Goal: Task Accomplishment & Management: Use online tool/utility

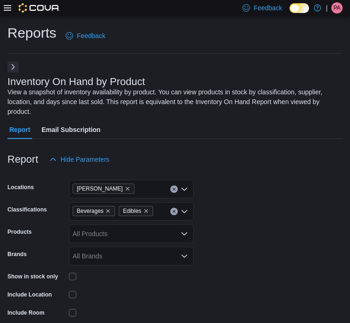
scroll to position [40, 0]
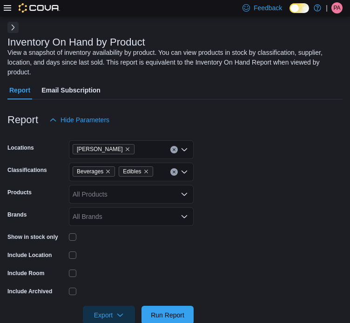
click at [6, 9] on icon at bounding box center [7, 7] width 7 height 7
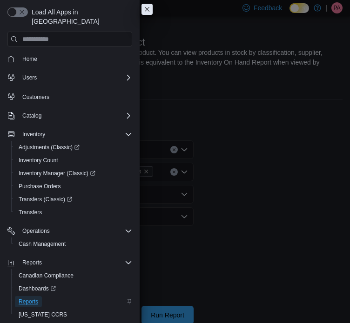
click at [27, 296] on span "Reports" at bounding box center [29, 301] width 20 height 11
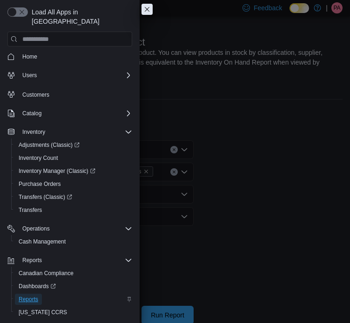
click at [28, 296] on span "Reports" at bounding box center [29, 299] width 20 height 7
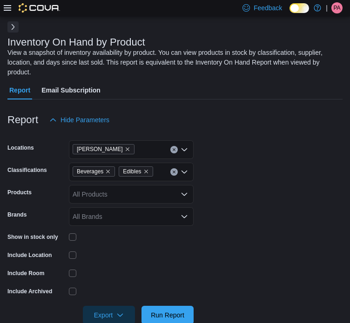
click at [13, 26] on button "Next" at bounding box center [12, 26] width 11 height 11
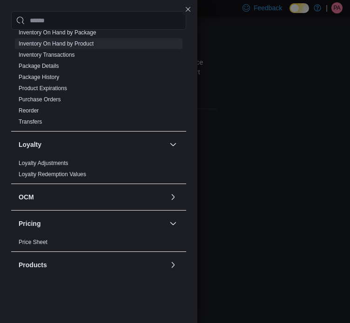
scroll to position [439, 0]
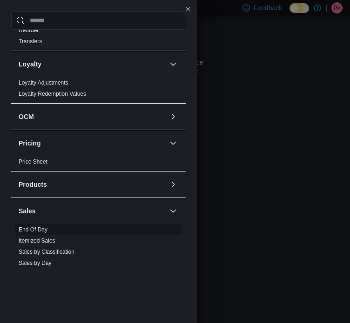
click at [31, 230] on link "End Of Day" at bounding box center [33, 230] width 29 height 7
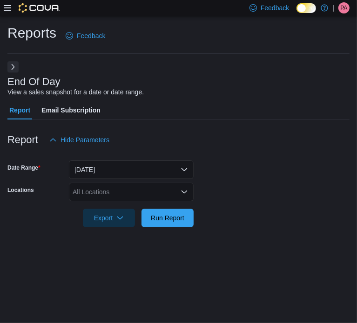
click at [143, 187] on div "All Locations" at bounding box center [131, 192] width 125 height 19
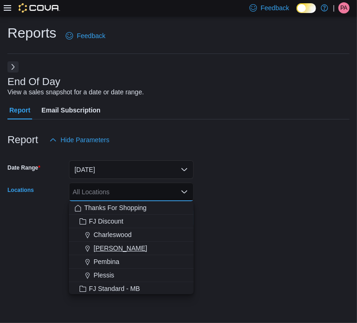
click at [117, 244] on span "[PERSON_NAME]" at bounding box center [121, 248] width 54 height 9
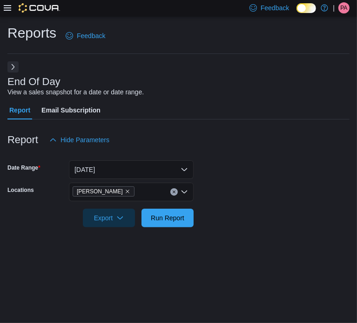
click at [250, 221] on form "Date Range [DATE] Locations [PERSON_NAME] Export Run Report" at bounding box center [178, 188] width 342 height 78
click at [195, 224] on form "Date Range [DATE] Locations [PERSON_NAME] Export Run Report" at bounding box center [178, 188] width 342 height 78
click at [109, 219] on span "Export" at bounding box center [108, 218] width 41 height 19
click at [114, 258] on span "Export to Pdf" at bounding box center [110, 255] width 42 height 7
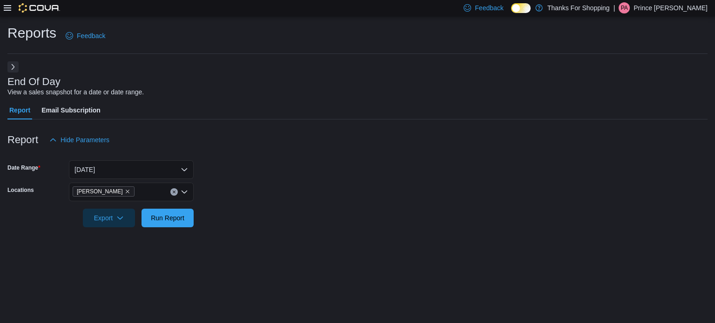
click at [350, 7] on p "Prince [PERSON_NAME]" at bounding box center [670, 7] width 74 height 11
click at [350, 85] on span "Sign Out" at bounding box center [647, 88] width 25 height 9
